Goal: Information Seeking & Learning: Learn about a topic

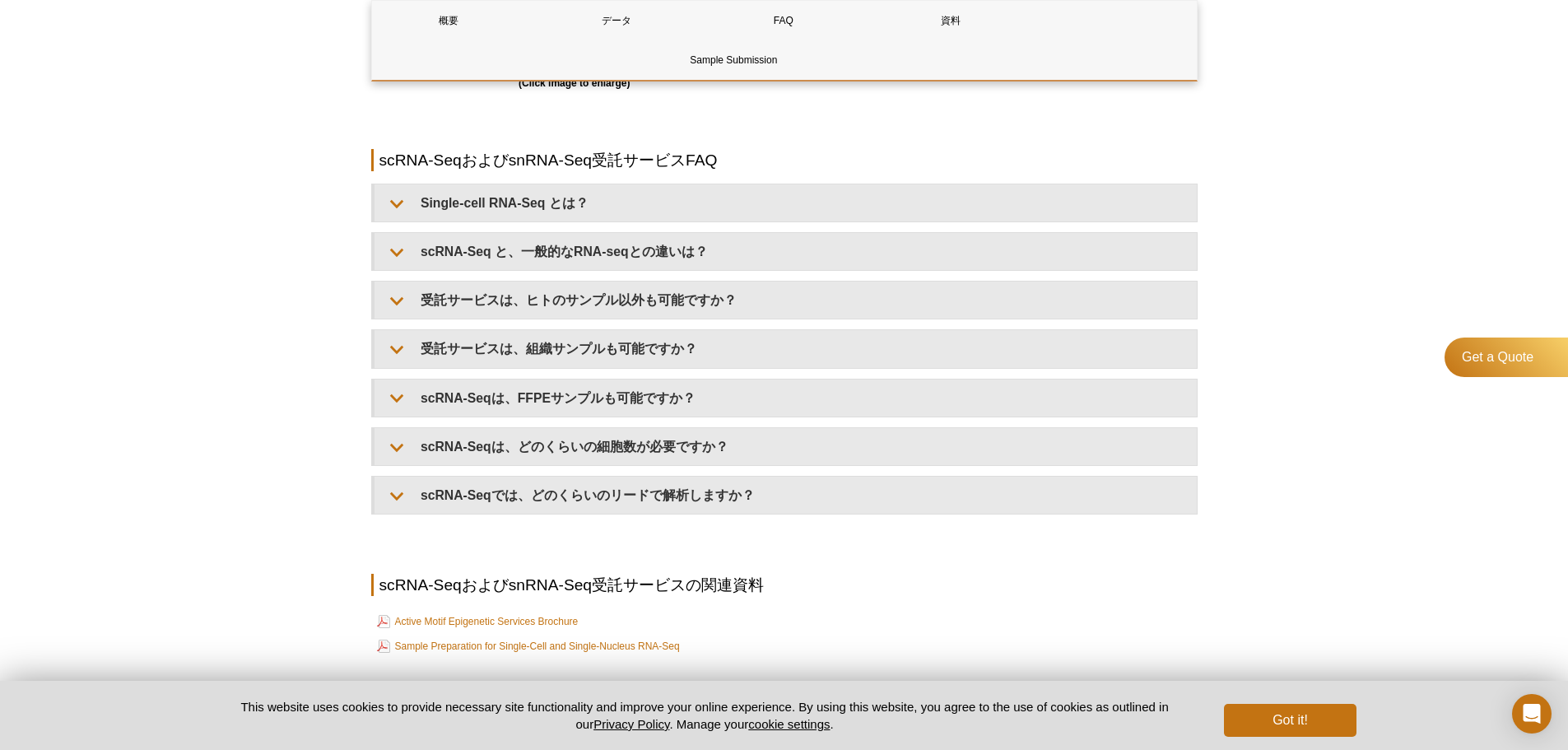
scroll to position [1860, 0]
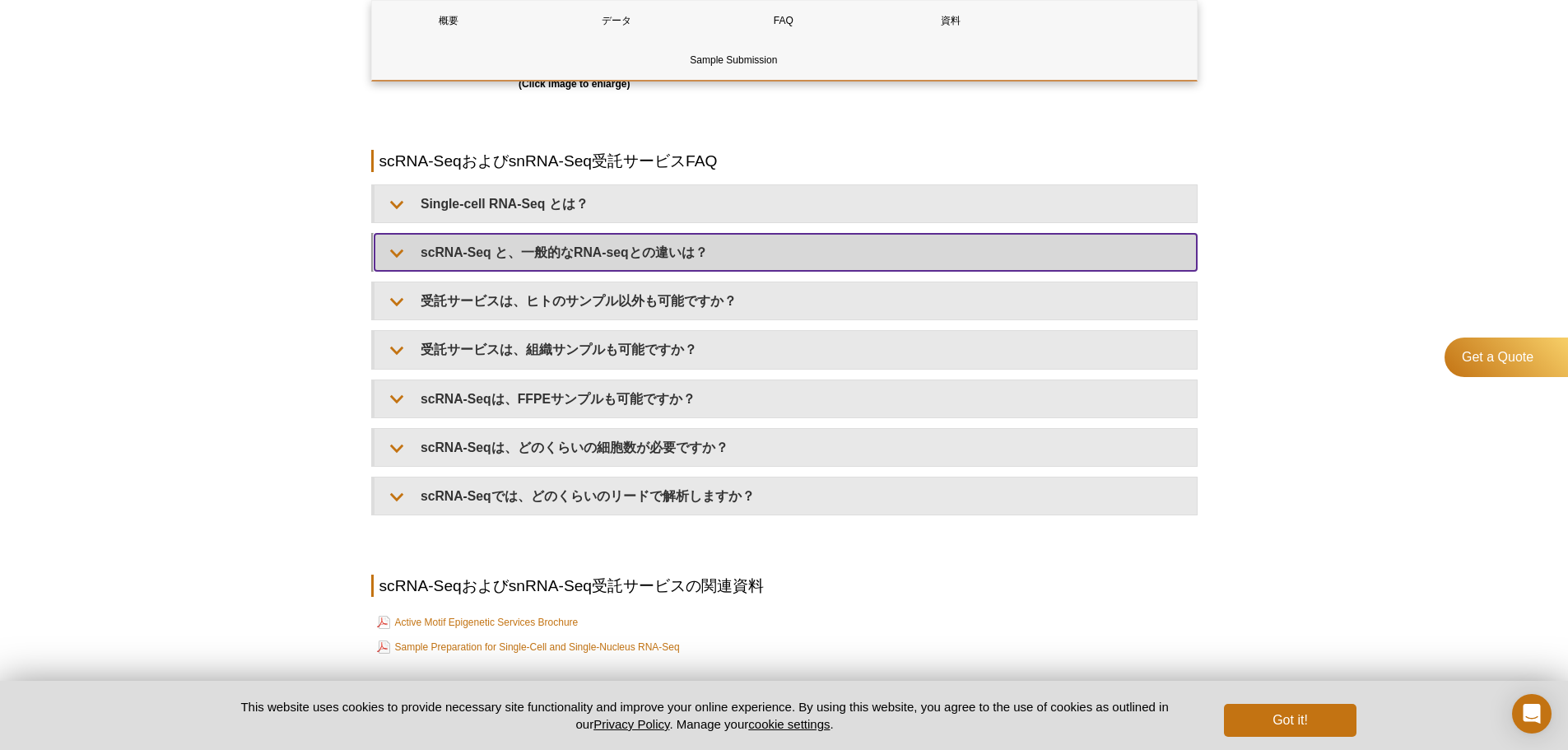
click at [415, 257] on summary "scRNA-Seq と、一般的なRNA-seqとの違いは？" at bounding box center [785, 252] width 822 height 37
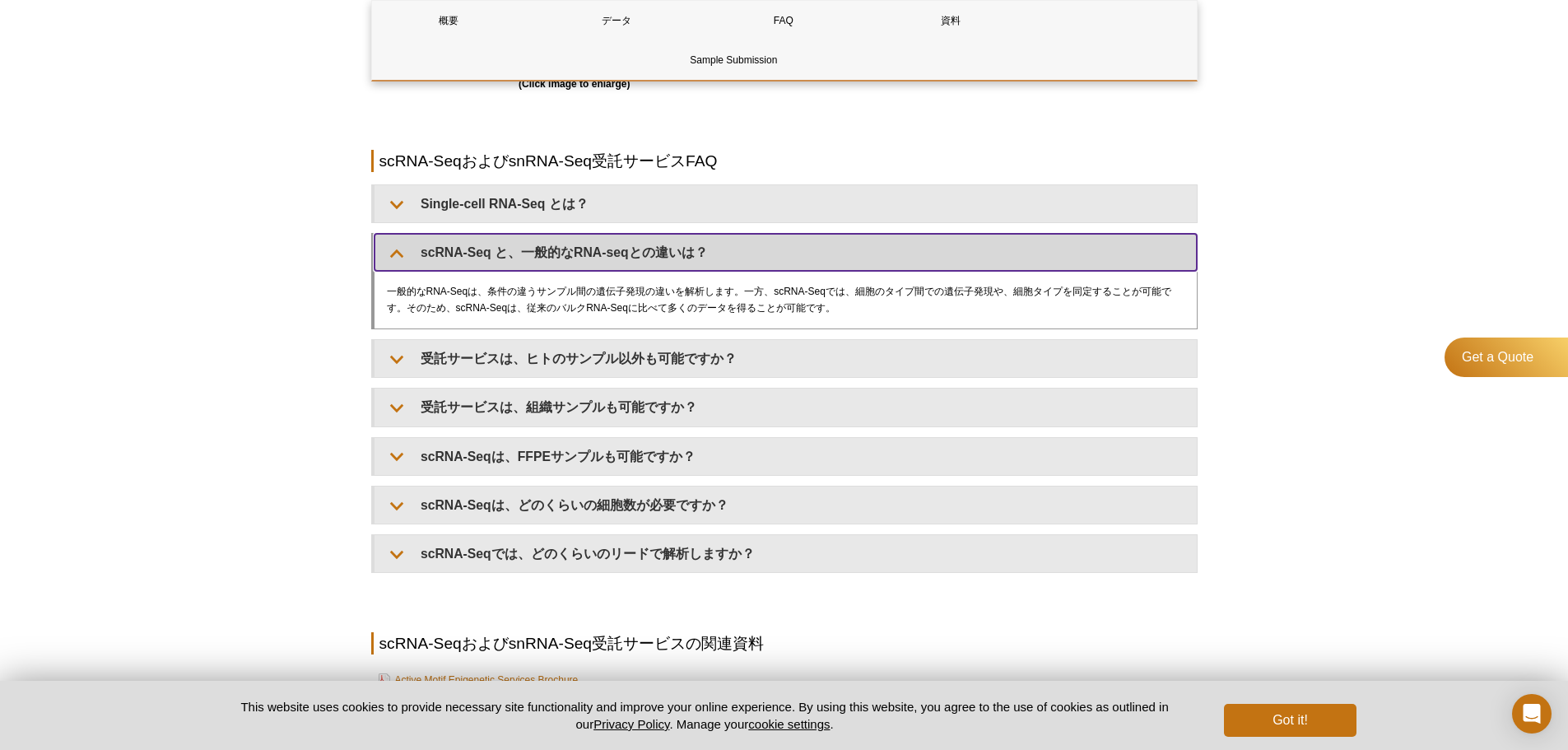
click at [415, 257] on summary "scRNA-Seq と、一般的なRNA-seqとの違いは？" at bounding box center [785, 252] width 822 height 37
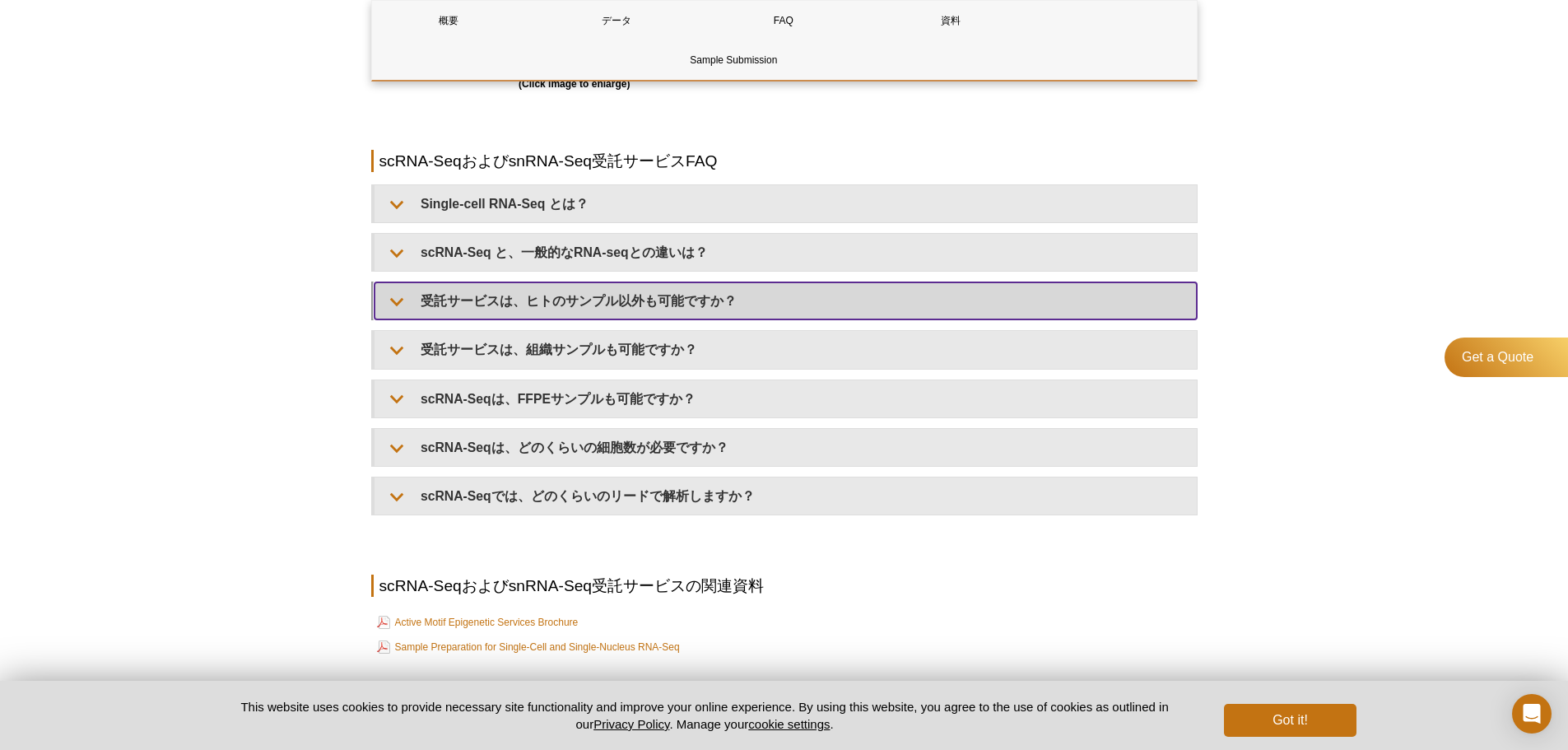
click at [419, 306] on summary "受託サービスは、ヒトのサンプル以外も可能ですか？" at bounding box center [785, 300] width 822 height 37
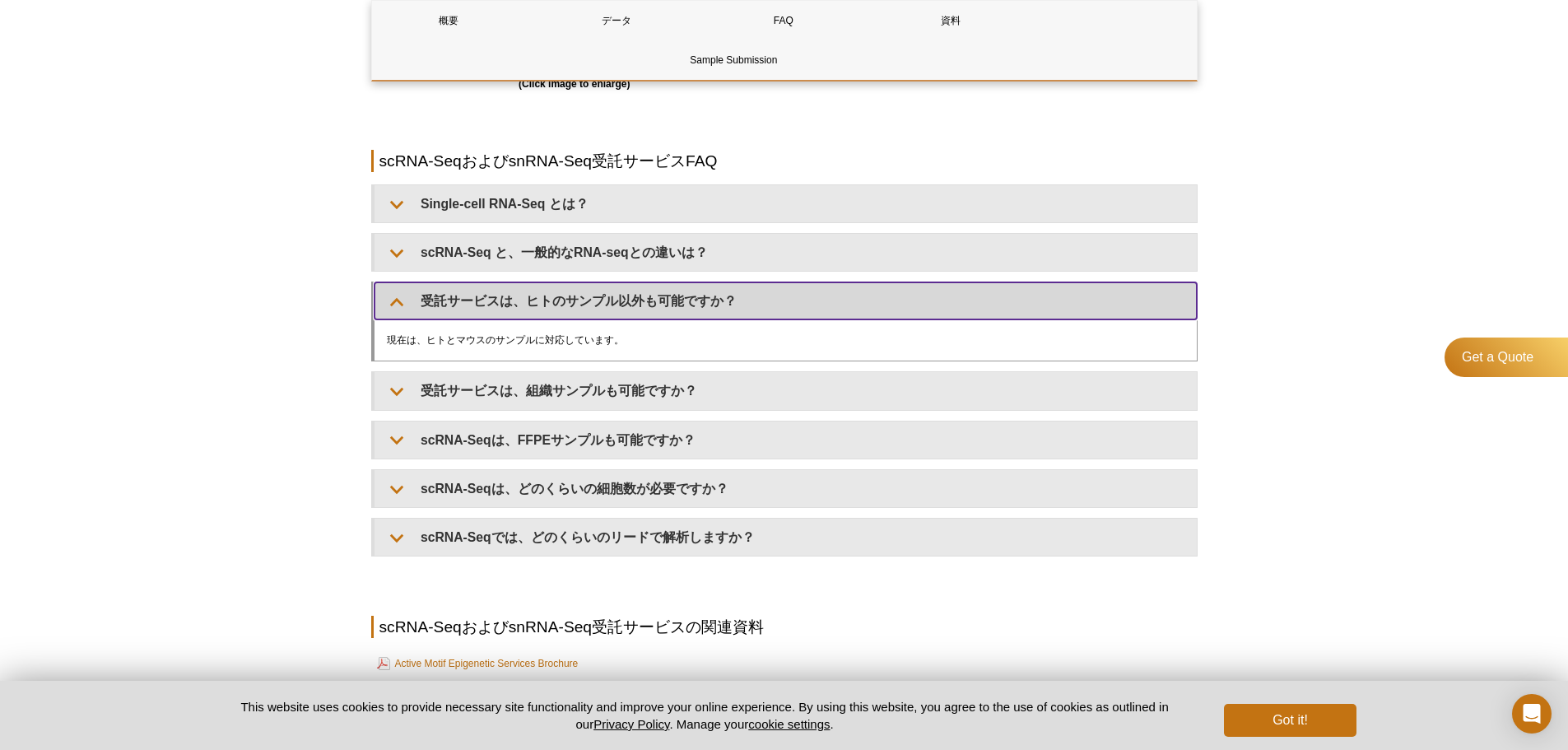
click at [419, 306] on summary "受託サービスは、ヒトのサンプル以外も可能ですか？" at bounding box center [785, 300] width 822 height 37
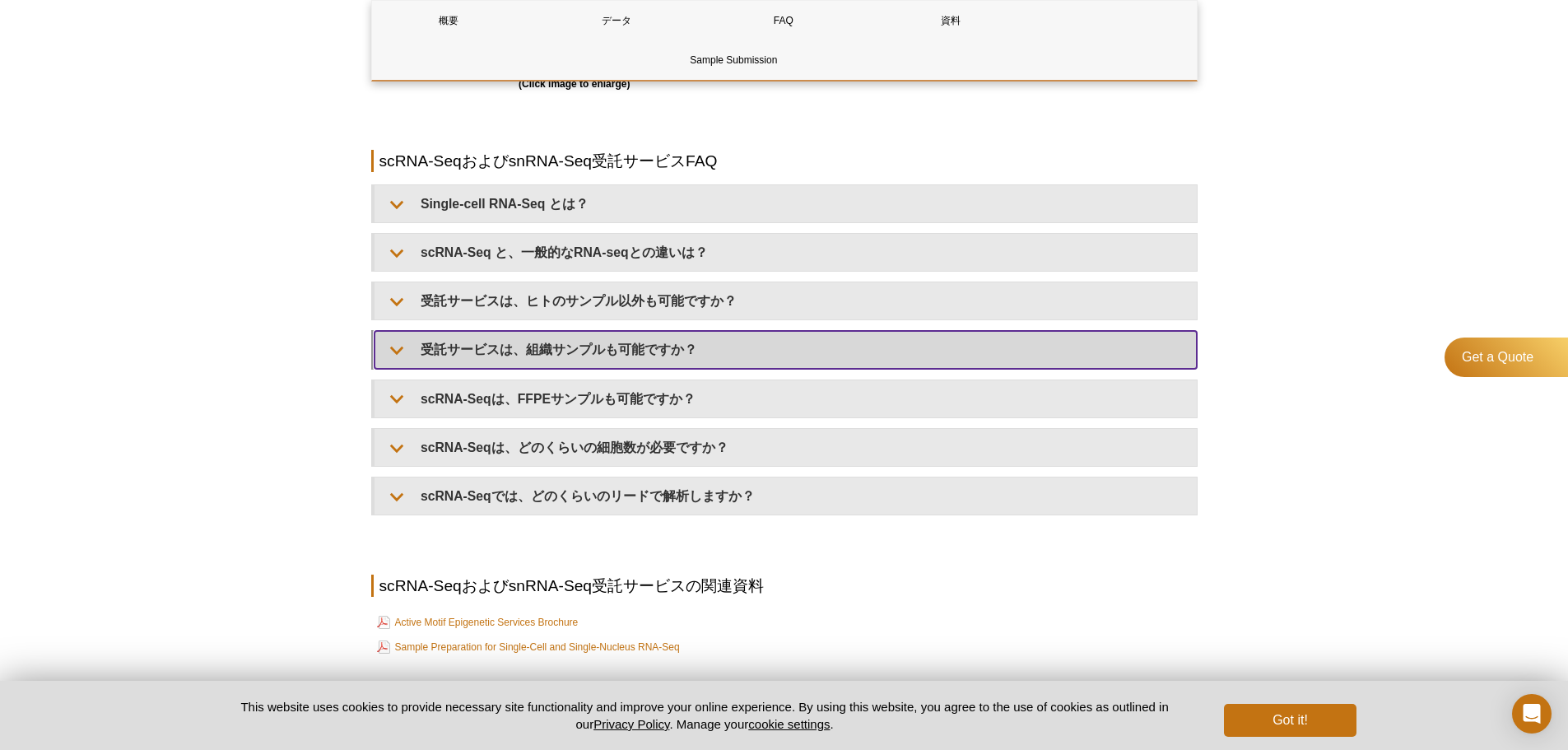
click at [408, 351] on summary "受託サービスは、組織サンプルも可能ですか？" at bounding box center [785, 349] width 822 height 37
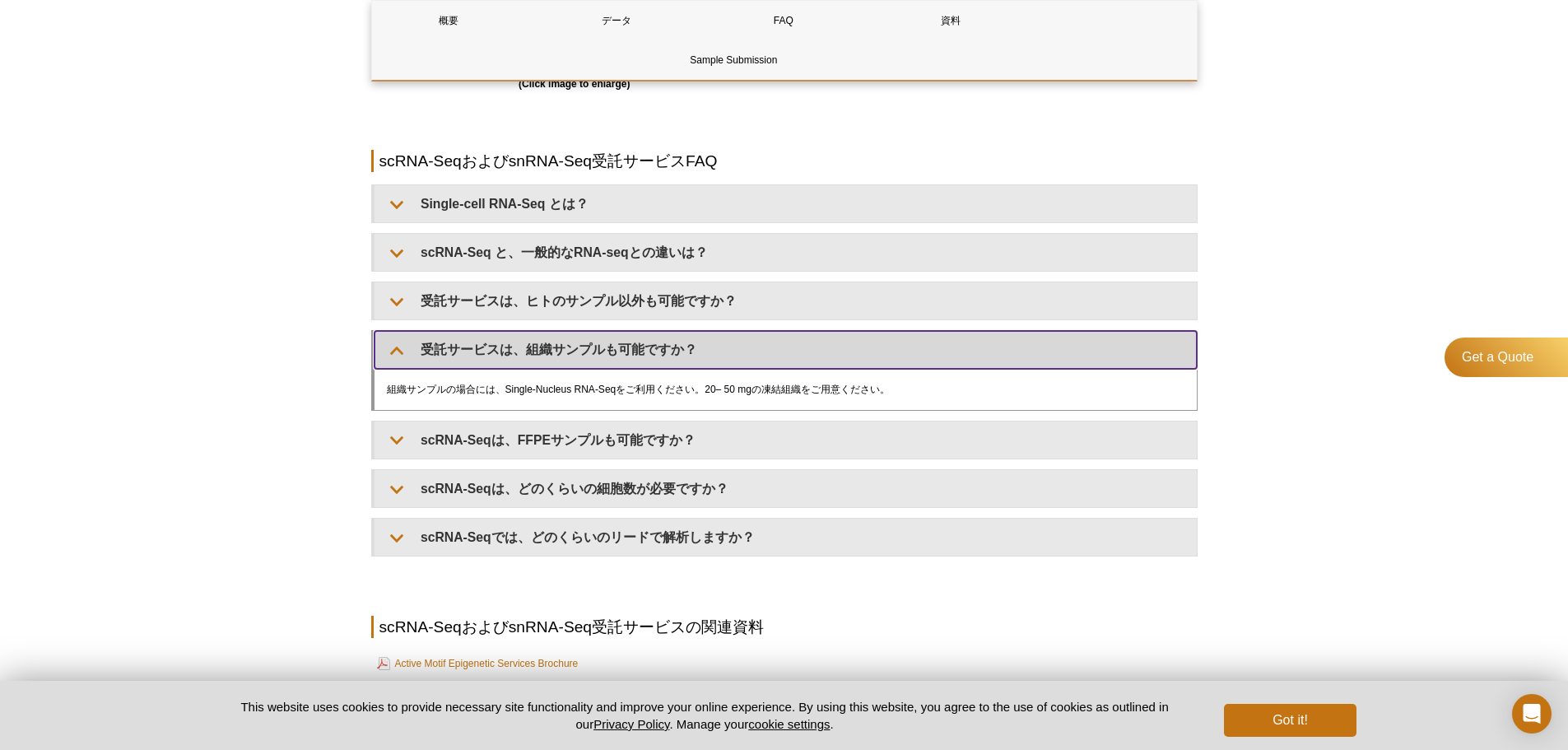
click at [408, 351] on summary "受託サービスは、組織サンプルも可能ですか？" at bounding box center [785, 349] width 822 height 37
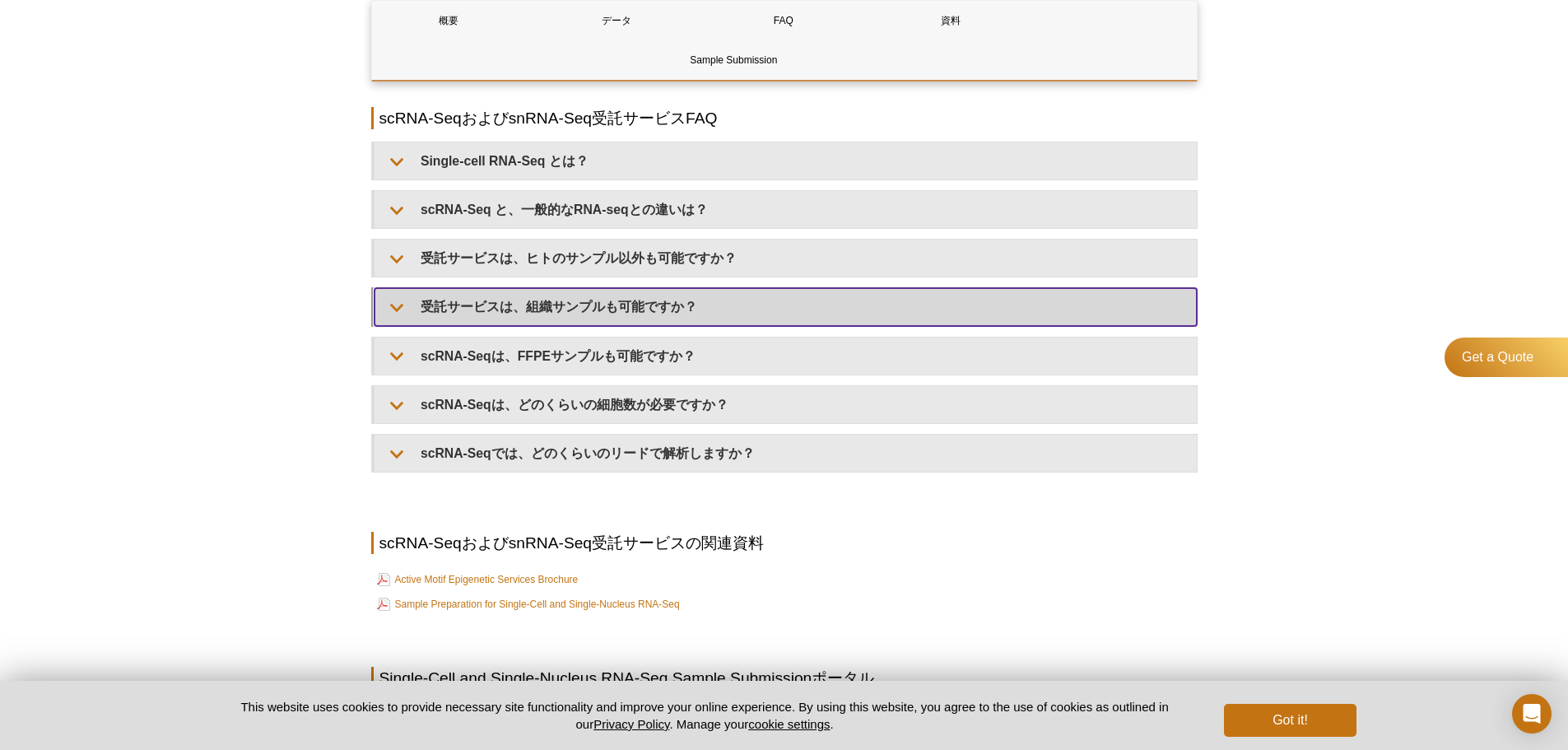
scroll to position [1904, 0]
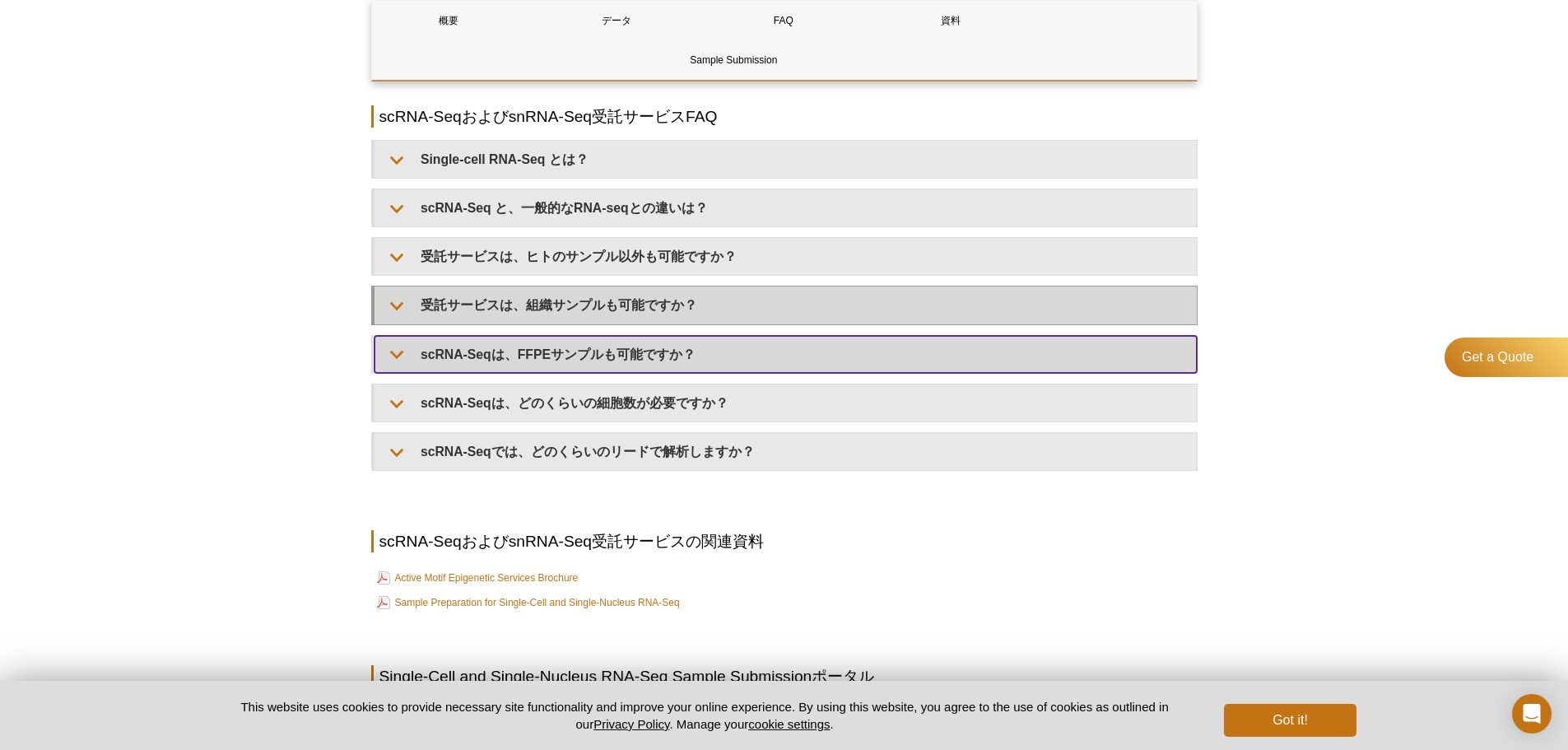
click at [408, 351] on summary "scRNA-Seqは、FFPEサンプルも可能ですか？" at bounding box center [785, 354] width 822 height 37
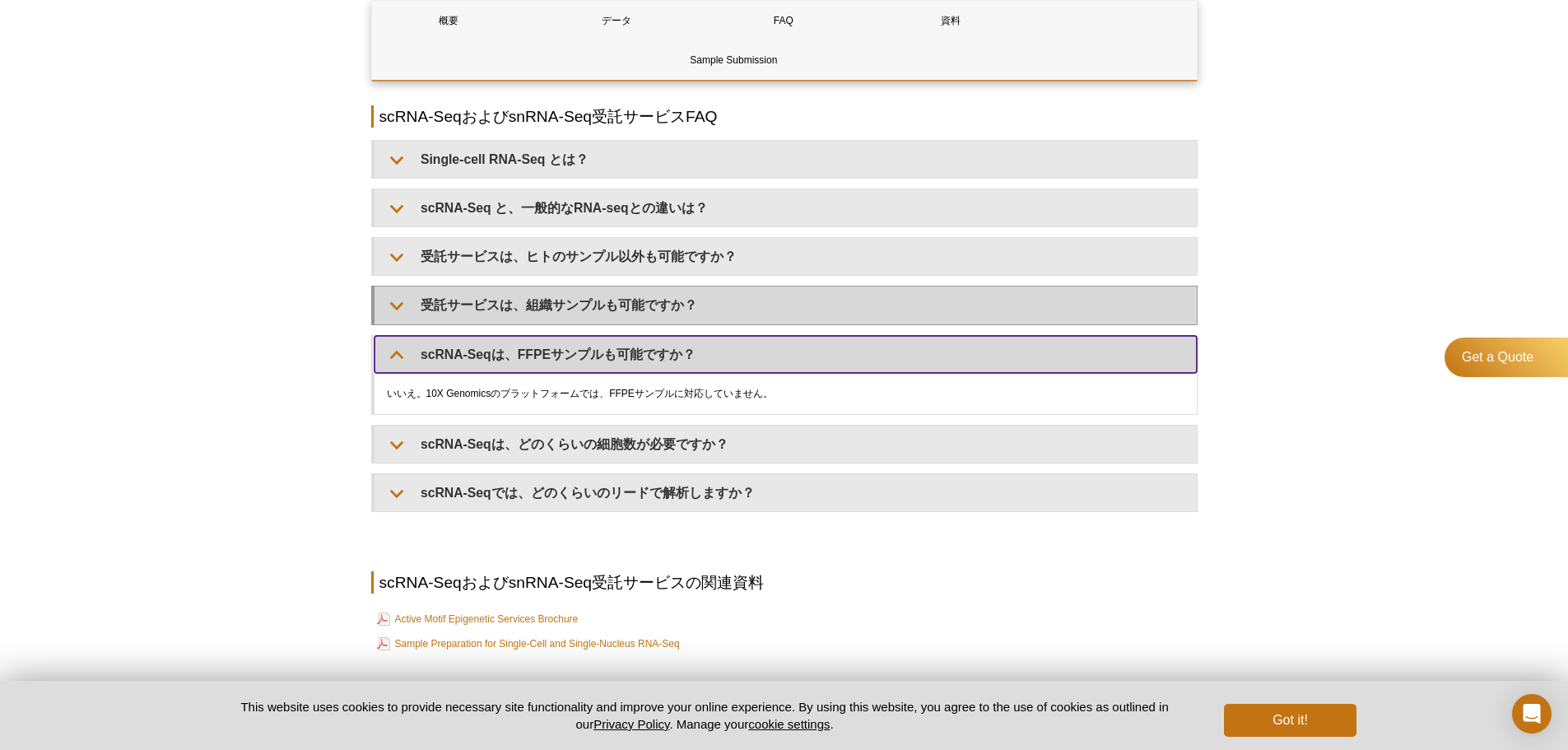
click at [408, 351] on summary "scRNA-Seqは、FFPEサンプルも可能ですか？" at bounding box center [785, 354] width 822 height 37
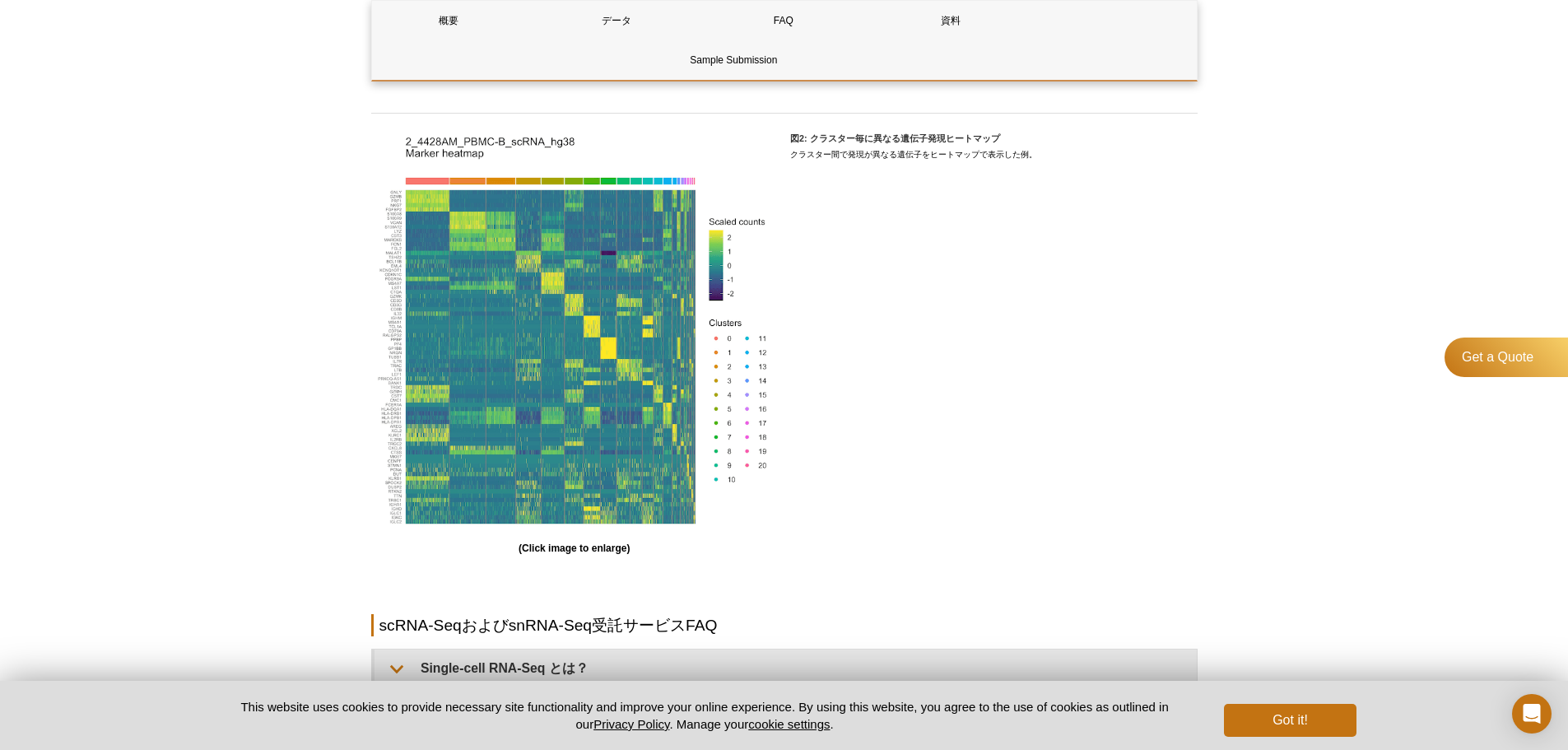
scroll to position [1366, 0]
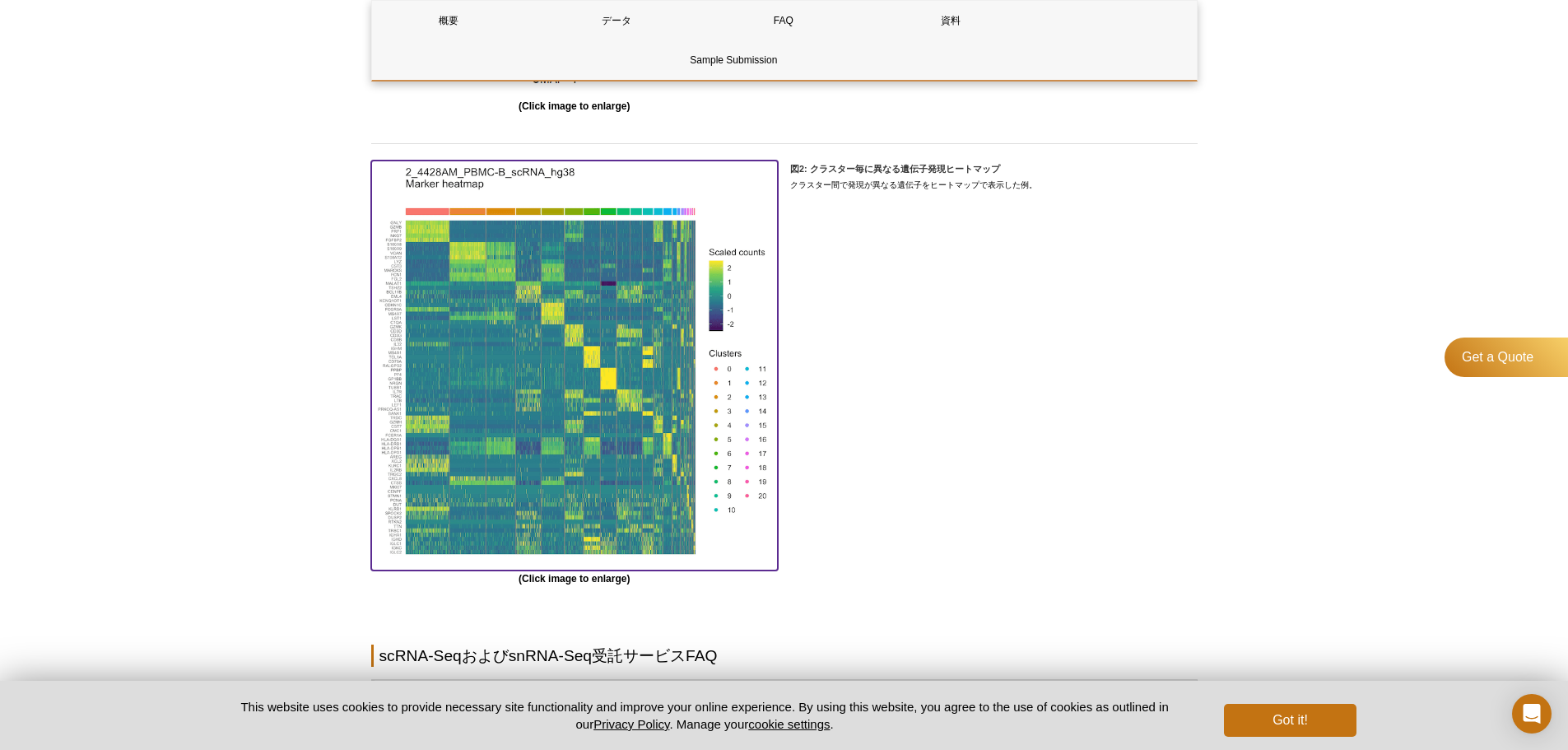
click at [626, 500] on img at bounding box center [574, 363] width 407 height 405
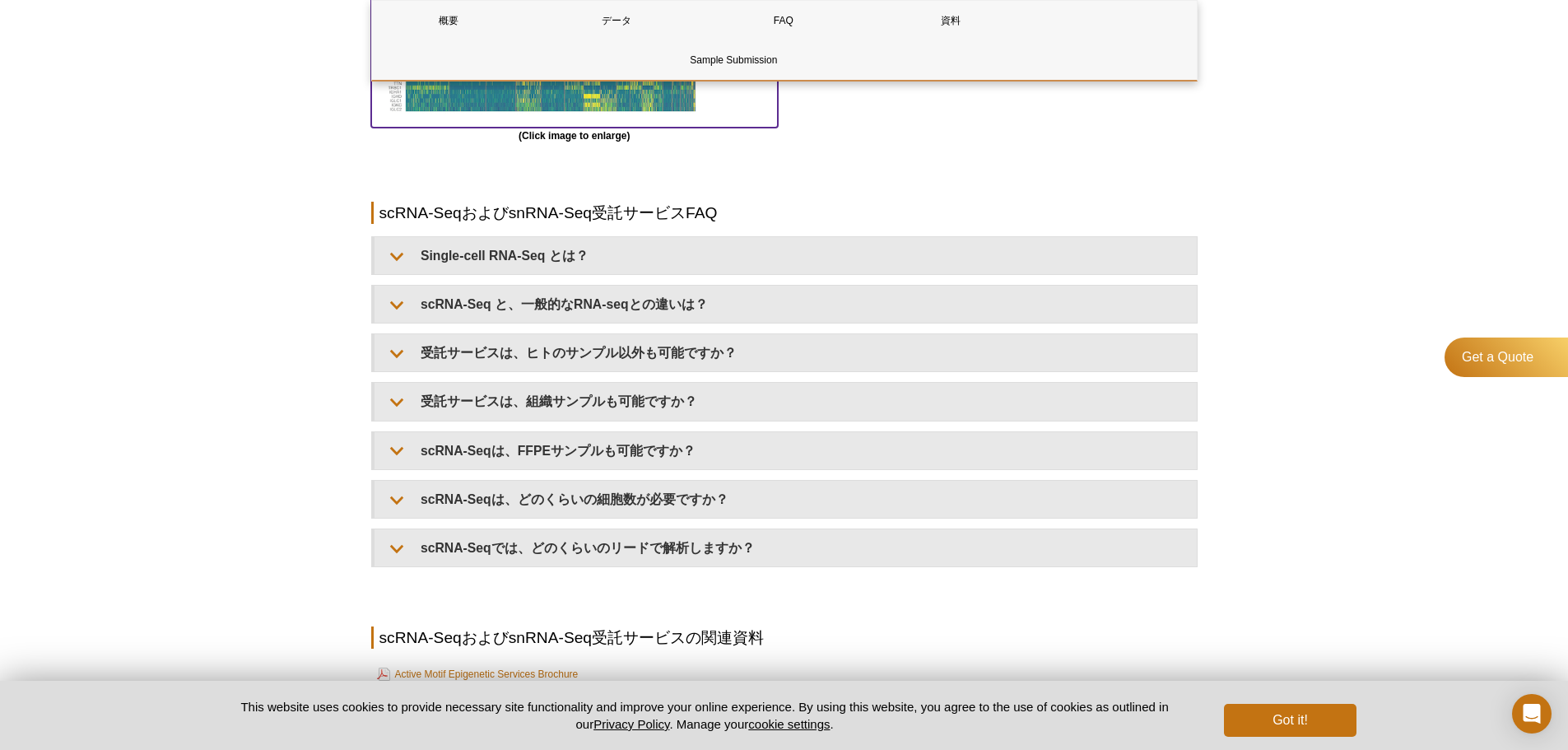
scroll to position [1809, 0]
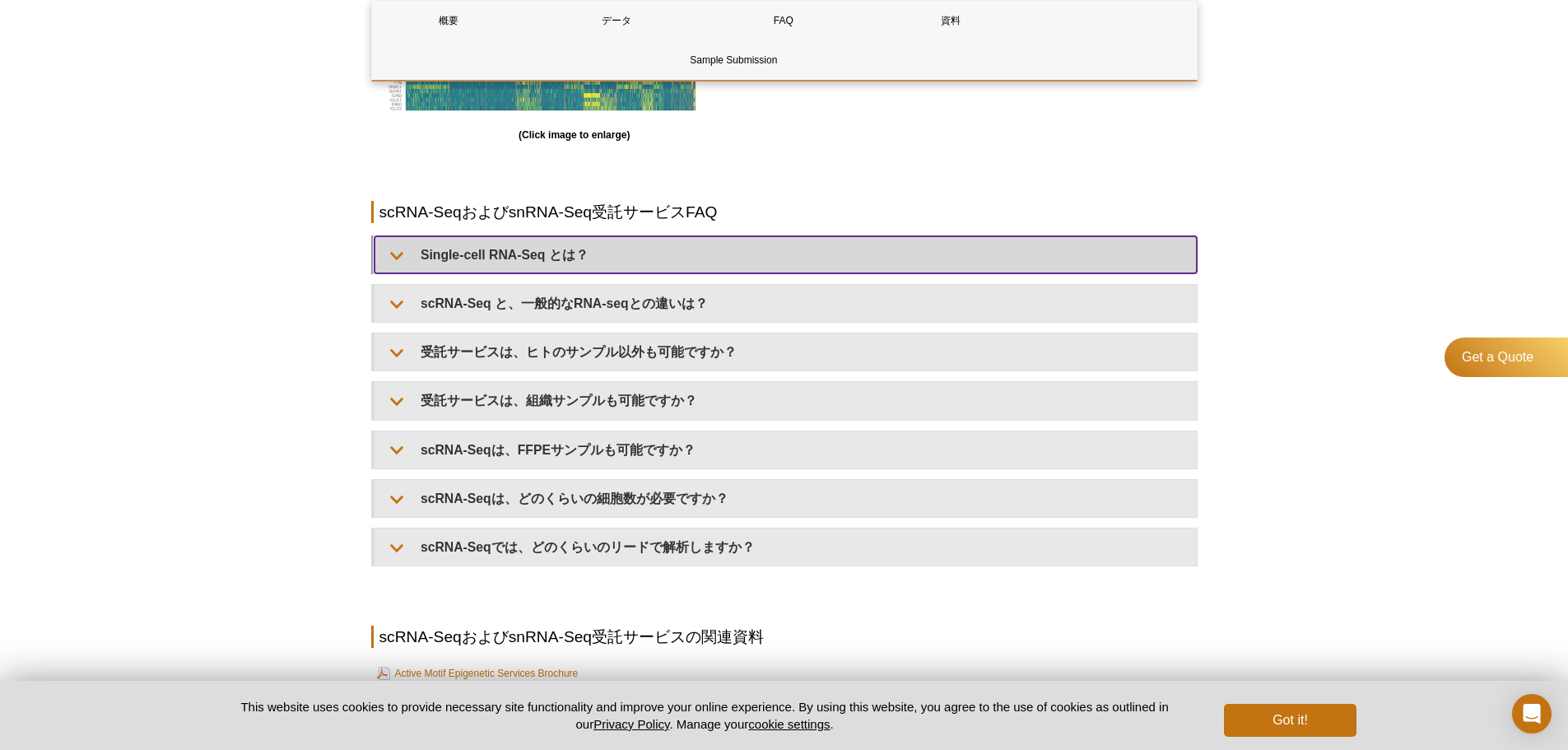
click at [1149, 265] on summary "Single-cell RNA-Seq とは？" at bounding box center [785, 255] width 822 height 37
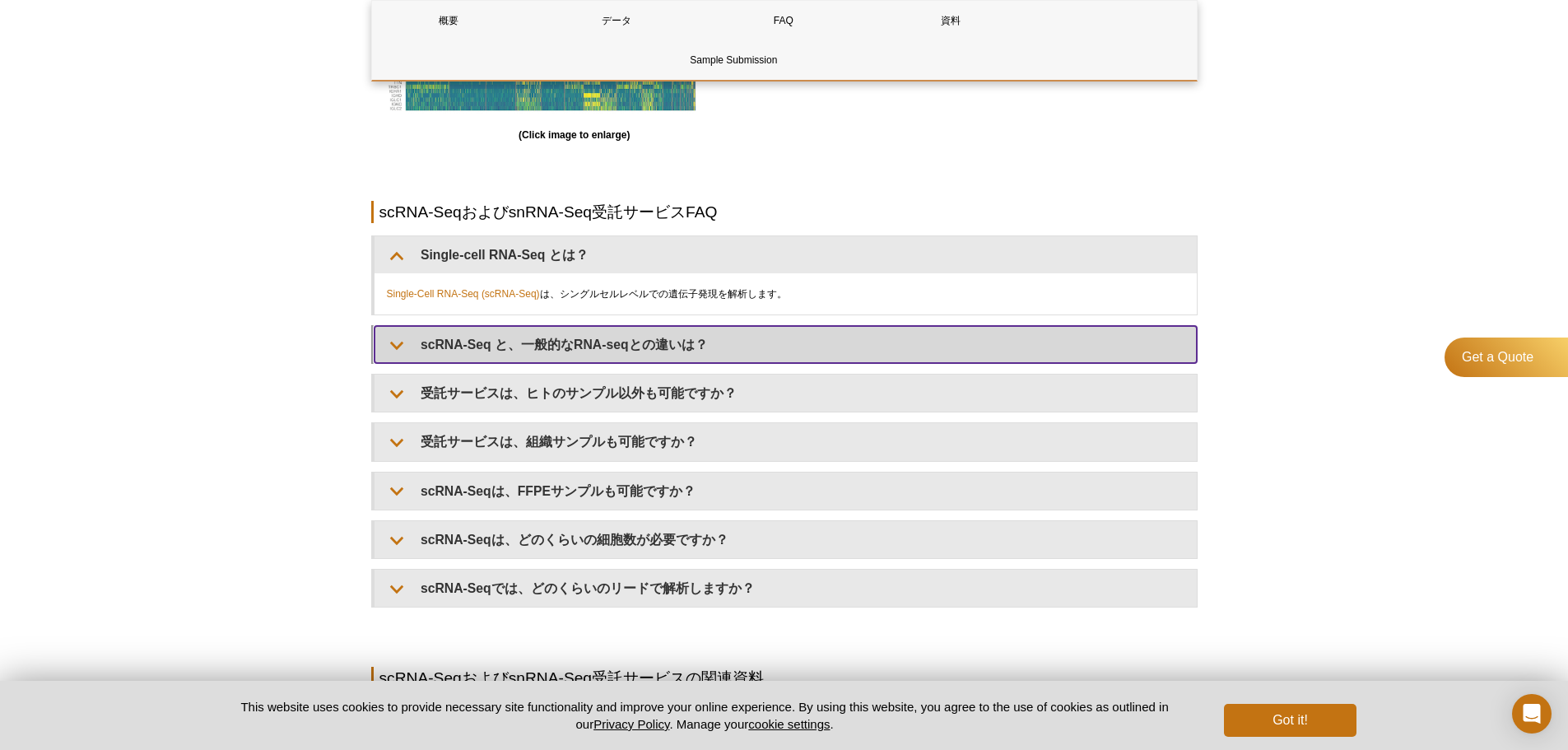
click at [1004, 359] on summary "scRNA-Seq と、一般的なRNA-seqとの違いは？" at bounding box center [785, 344] width 822 height 37
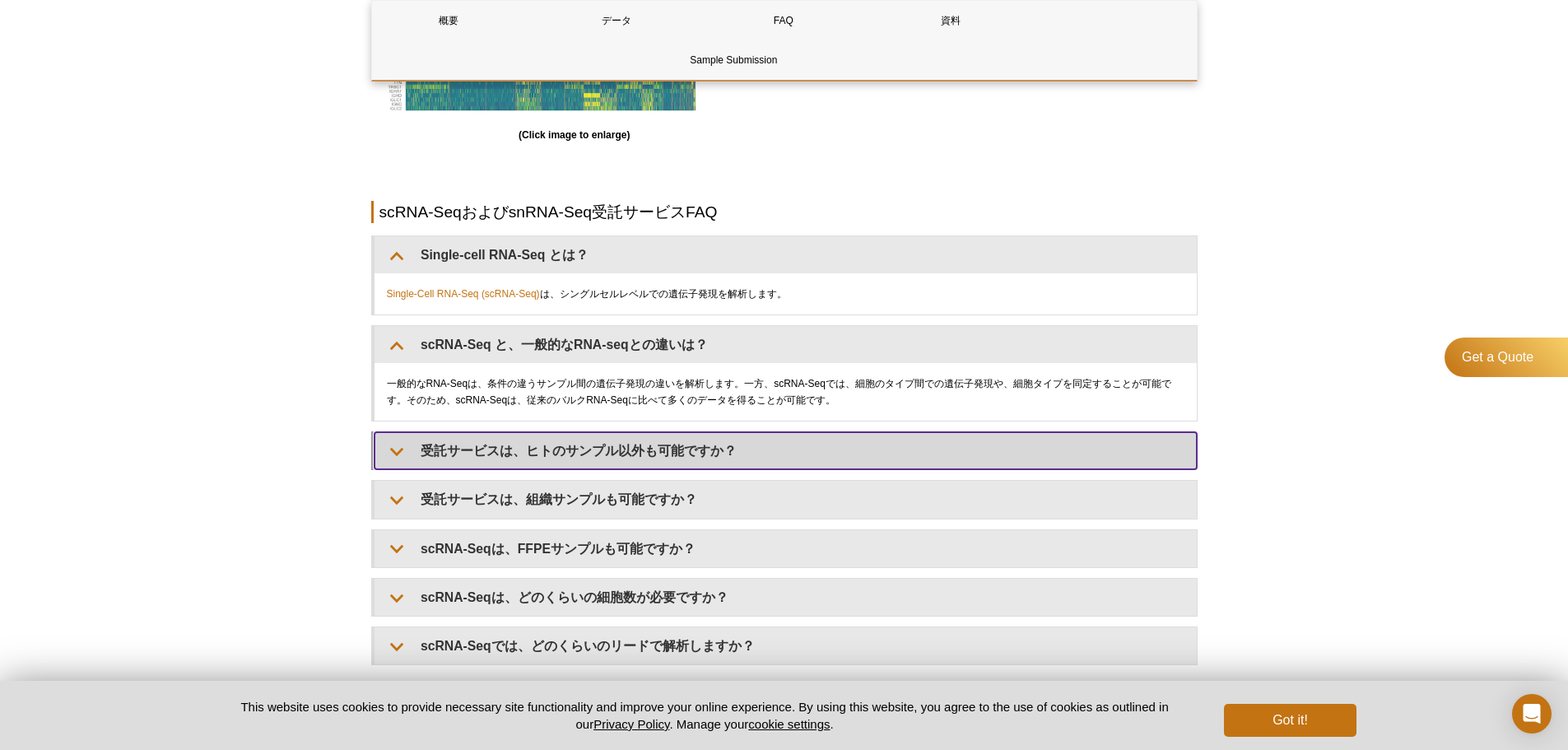
click at [1180, 464] on summary "受託サービスは、ヒトのサンプル以外も可能ですか？" at bounding box center [785, 451] width 822 height 37
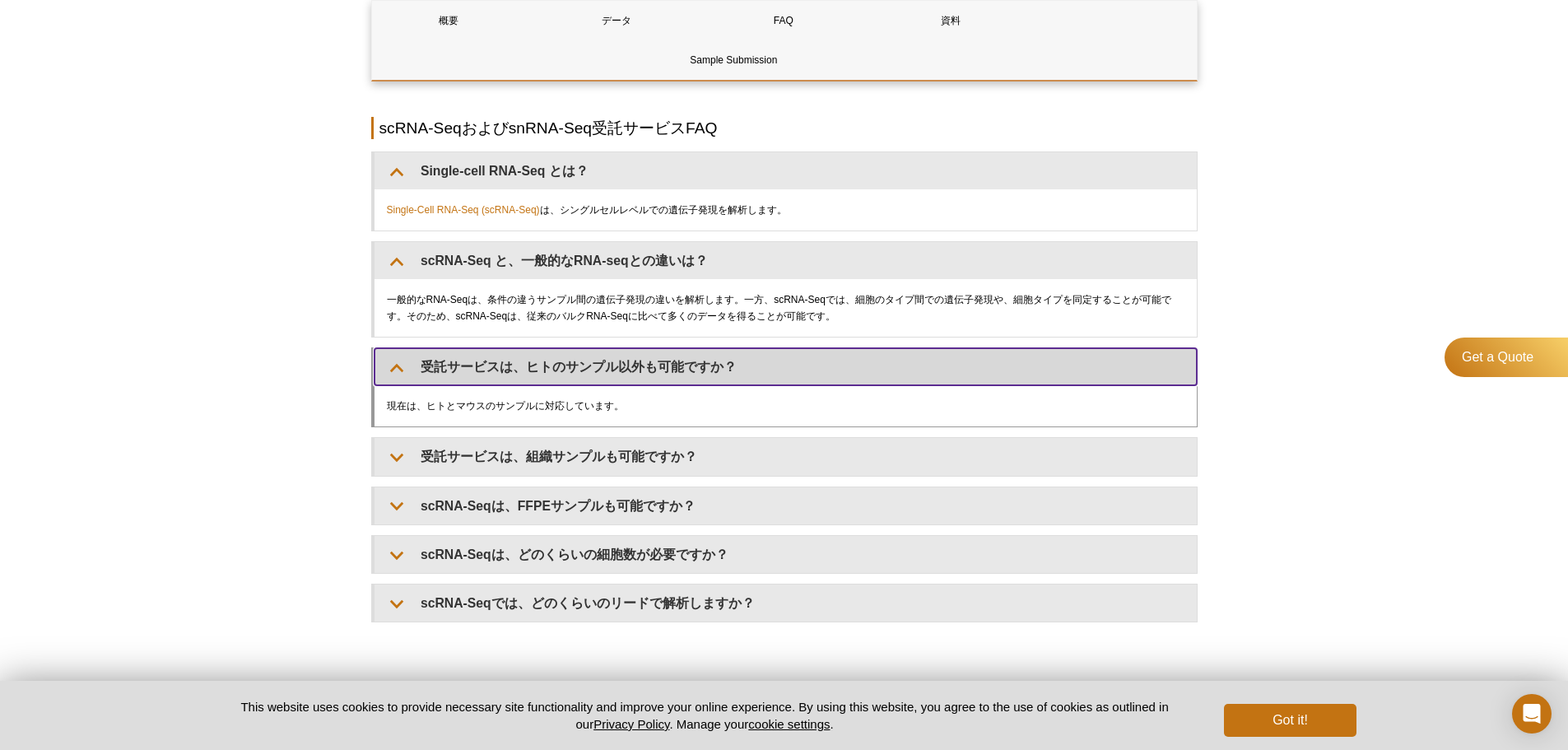
scroll to position [1894, 0]
